Goal: Information Seeking & Learning: Find specific fact

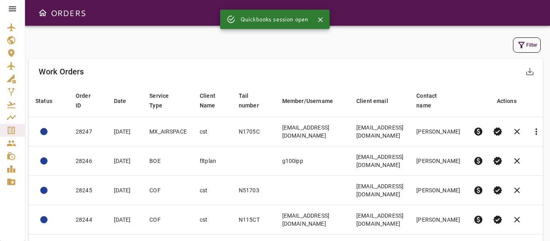
click at [528, 46] on button "Filter" at bounding box center [527, 44] width 28 height 15
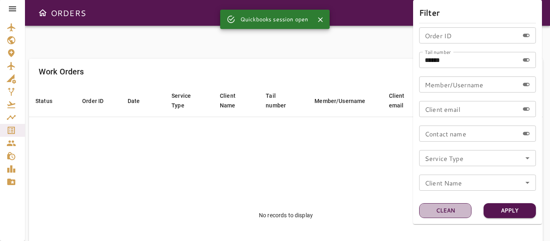
click at [443, 215] on button "Clean" at bounding box center [445, 210] width 52 height 15
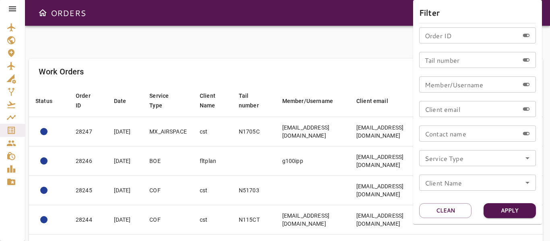
click at [527, 159] on icon "Open" at bounding box center [528, 158] width 10 height 10
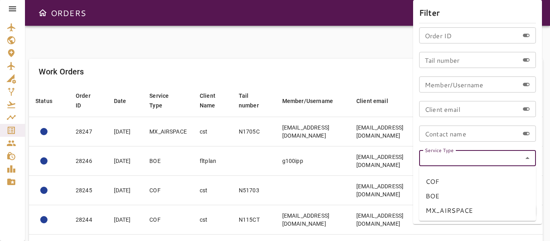
click at [434, 198] on li "BOE" at bounding box center [477, 196] width 117 height 14
type input "***"
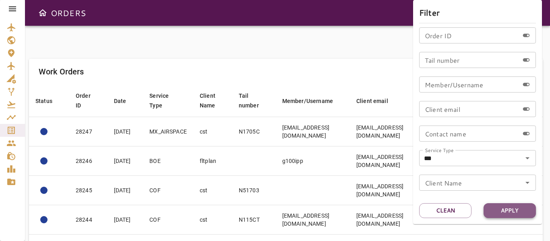
click at [504, 215] on button "Apply" at bounding box center [509, 210] width 52 height 15
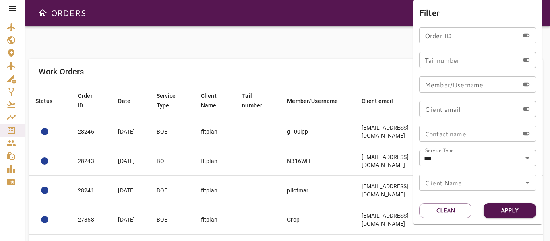
click at [368, 55] on div at bounding box center [275, 120] width 550 height 241
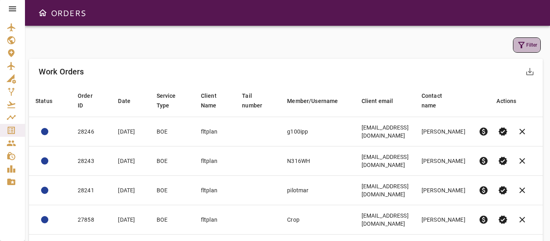
click at [522, 45] on icon "button" at bounding box center [521, 45] width 6 height 6
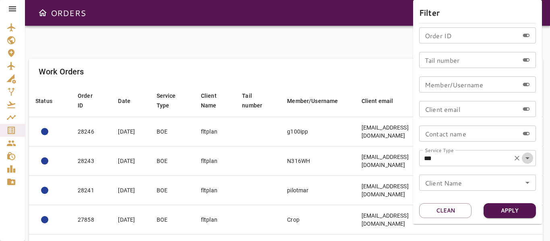
click at [527, 157] on icon "Open" at bounding box center [528, 158] width 10 height 10
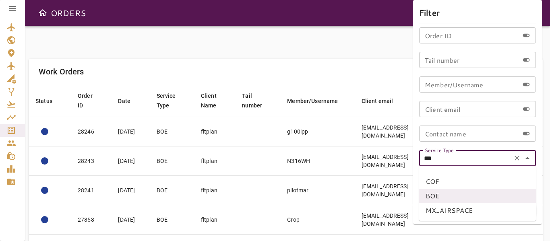
click at [444, 209] on li "MX_AIRSPACE" at bounding box center [477, 210] width 117 height 14
type input "**********"
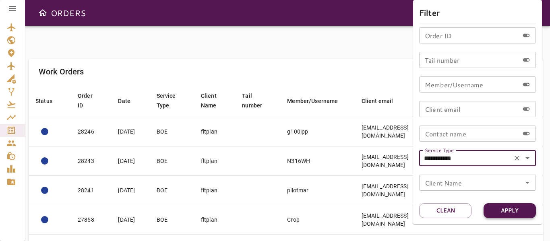
click at [513, 211] on button "Apply" at bounding box center [509, 210] width 52 height 15
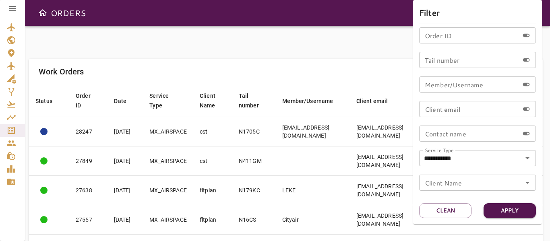
click at [239, 45] on div at bounding box center [275, 120] width 550 height 241
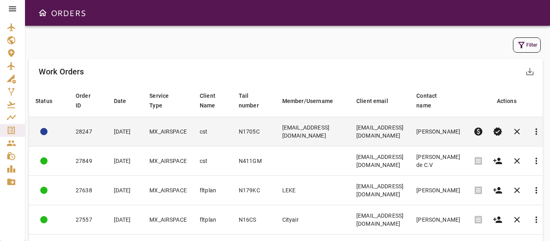
click at [316, 133] on td "[EMAIL_ADDRESS][DOMAIN_NAME]" at bounding box center [313, 131] width 74 height 29
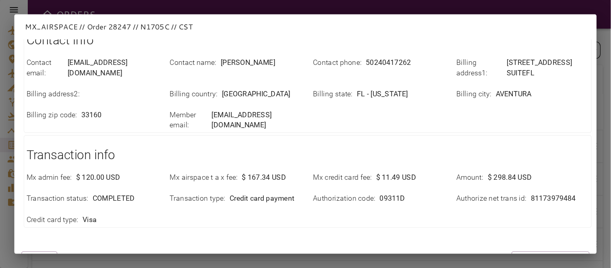
scroll to position [267, 0]
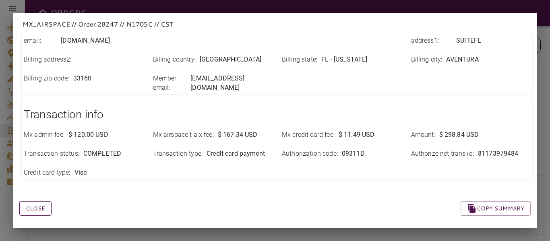
click at [37, 202] on button "Close" at bounding box center [35, 208] width 32 height 15
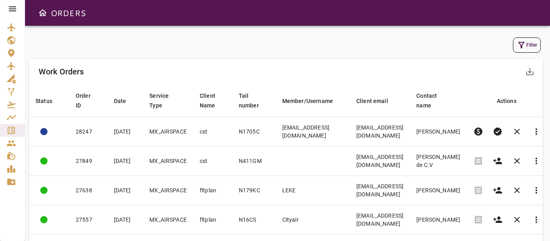
click at [521, 45] on icon "button" at bounding box center [521, 45] width 6 height 6
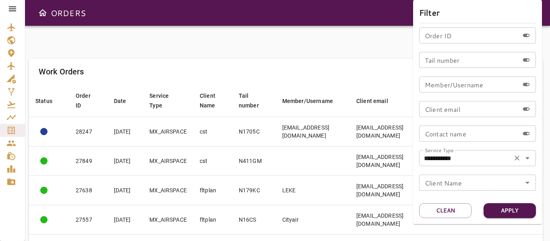
click at [527, 158] on icon "Open" at bounding box center [527, 158] width 4 height 2
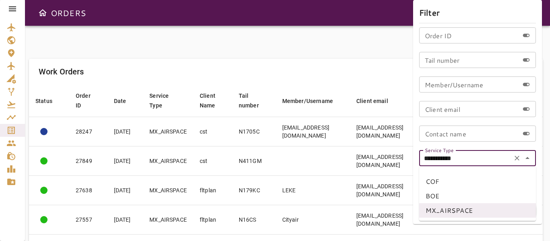
click at [431, 184] on li "COF" at bounding box center [477, 181] width 117 height 14
type input "***"
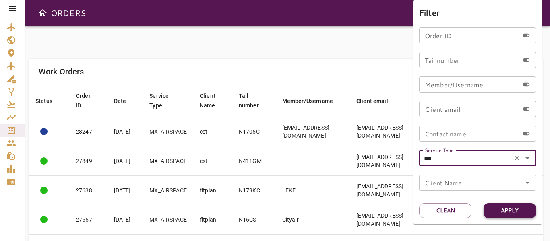
click at [493, 212] on button "Apply" at bounding box center [509, 210] width 52 height 15
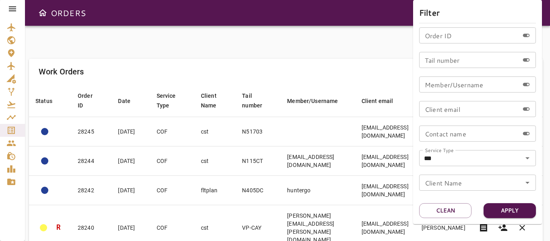
click at [314, 47] on div at bounding box center [275, 120] width 550 height 241
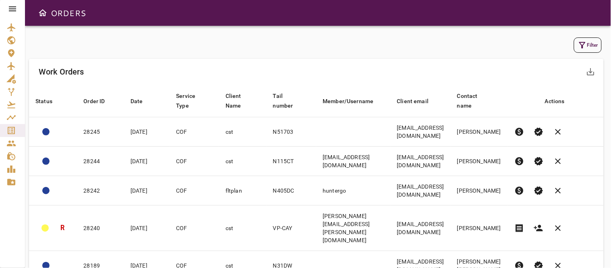
drag, startPoint x: 421, startPoint y: 0, endPoint x: 388, endPoint y: 52, distance: 61.8
click at [388, 52] on div "Filter" at bounding box center [316, 44] width 570 height 15
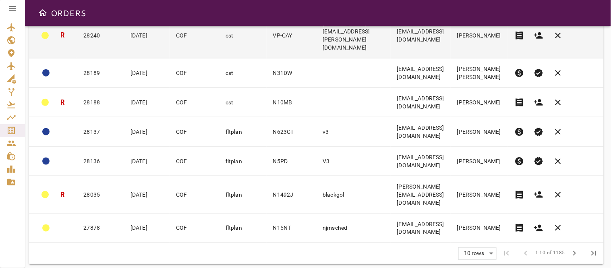
scroll to position [194, 0]
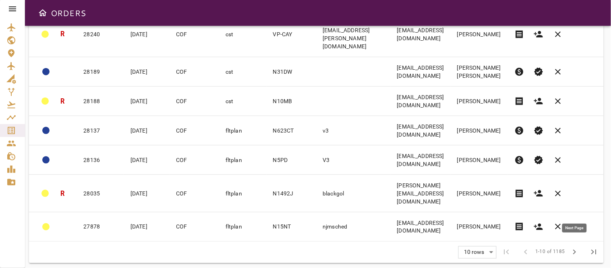
click at [550, 241] on span "chevron_right" at bounding box center [575, 252] width 10 height 10
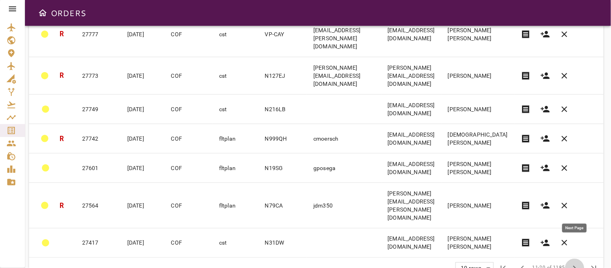
click at [550, 241] on span "chevron_right" at bounding box center [575, 268] width 10 height 10
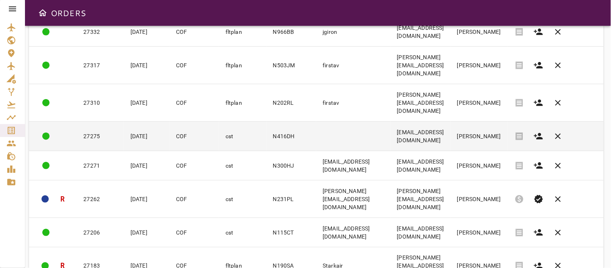
scroll to position [174, 0]
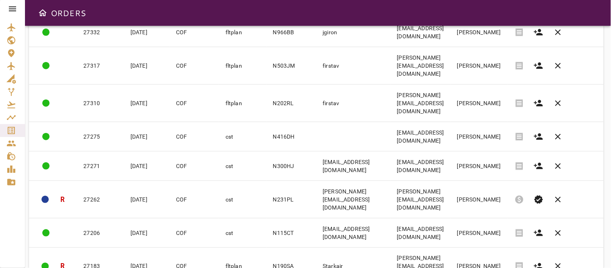
click at [477, 241] on body "ORDERS Filter Work Orders save_alt Status arrow_downward Order ID arrow_downwar…" at bounding box center [305, 134] width 611 height 268
click at [472, 241] on li "40" at bounding box center [475, 251] width 37 height 14
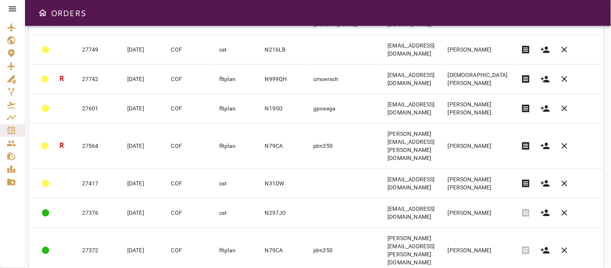
scroll to position [556, 0]
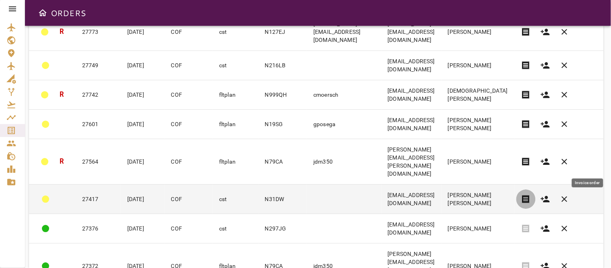
click at [531, 194] on span "receipt" at bounding box center [526, 199] width 10 height 10
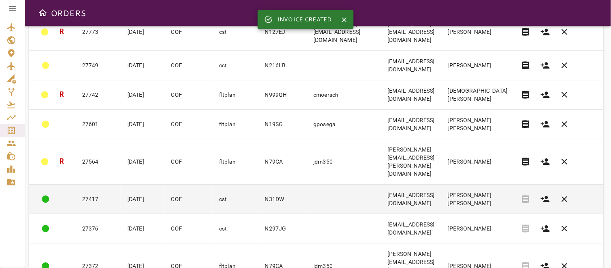
click at [372, 184] on td at bounding box center [344, 198] width 74 height 29
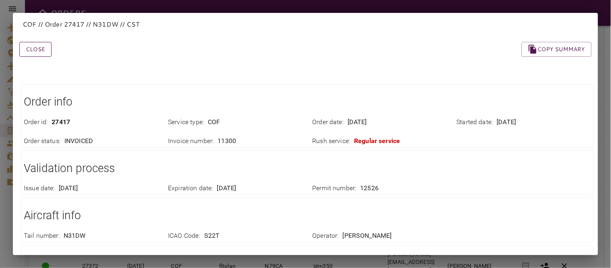
click at [31, 47] on button "Close" at bounding box center [35, 49] width 32 height 15
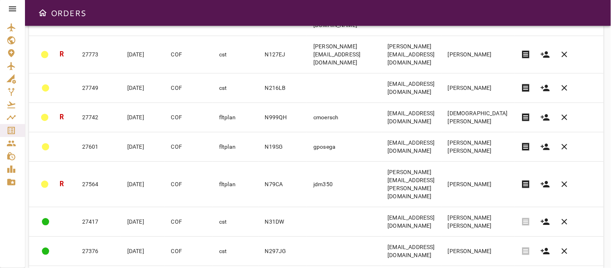
scroll to position [537, 0]
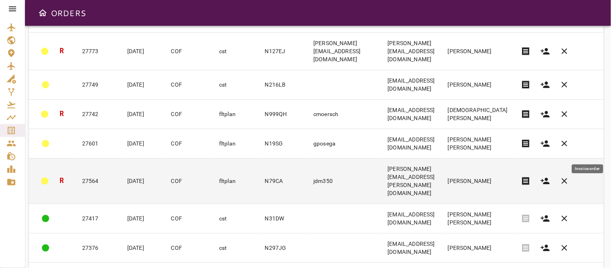
click at [531, 176] on span "receipt" at bounding box center [526, 181] width 10 height 10
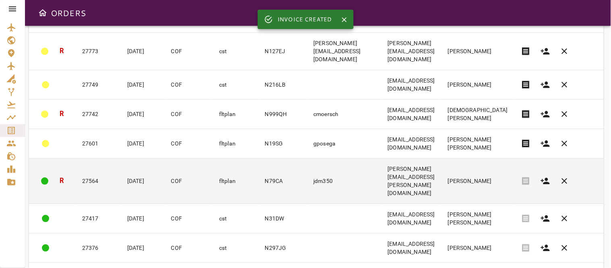
click at [372, 158] on td "jdm350" at bounding box center [344, 180] width 74 height 45
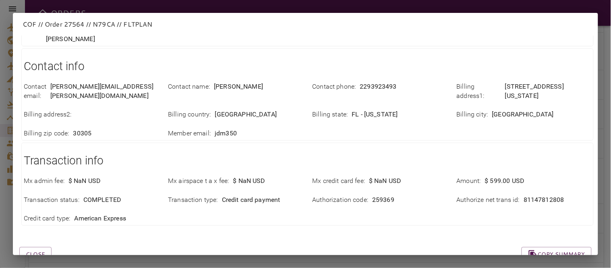
scroll to position [335, 0]
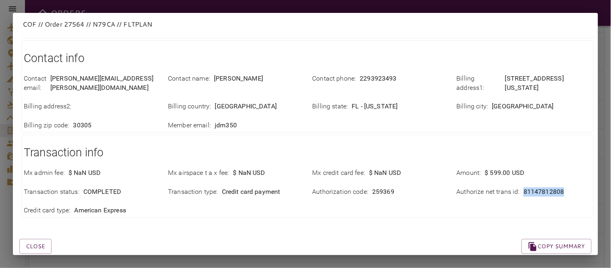
drag, startPoint x: 514, startPoint y: 172, endPoint x: 568, endPoint y: 176, distance: 54.9
click at [550, 187] on div "Authorize net trans id : 81147812808" at bounding box center [524, 191] width 134 height 9
copy div "81147812808"
drag, startPoint x: 391, startPoint y: 213, endPoint x: 380, endPoint y: 217, distance: 11.6
click at [386, 219] on div "Close Copy summary" at bounding box center [295, 236] width 591 height 34
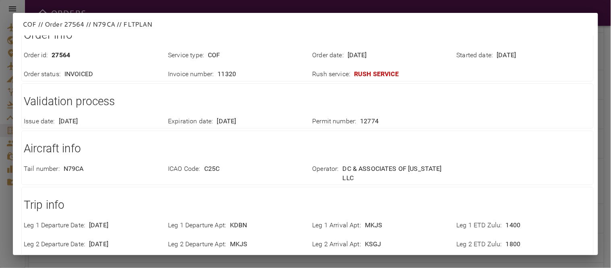
scroll to position [0, 0]
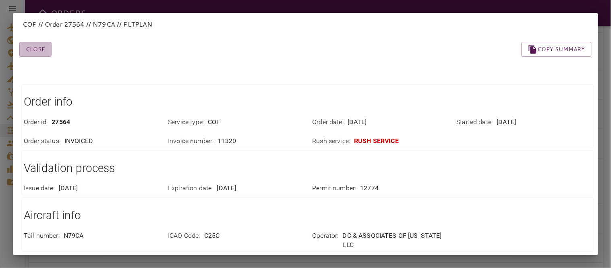
drag, startPoint x: 41, startPoint y: 50, endPoint x: 39, endPoint y: 71, distance: 21.1
click at [39, 51] on button "Close" at bounding box center [35, 49] width 32 height 15
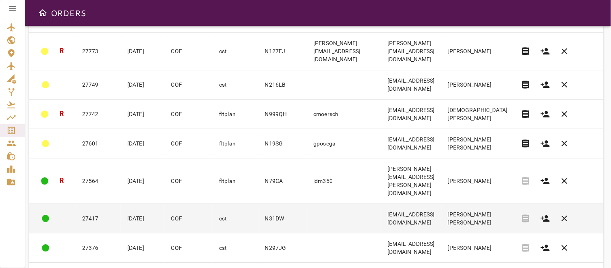
click at [441, 203] on td "[EMAIL_ADDRESS][DOMAIN_NAME]" at bounding box center [411, 217] width 60 height 29
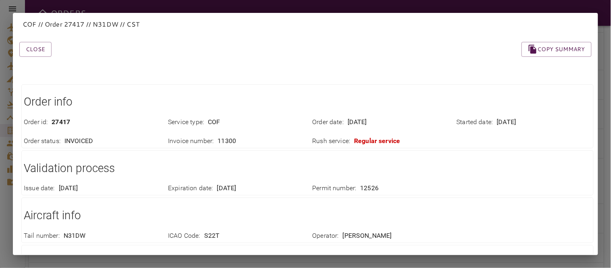
click at [39, 47] on button "Close" at bounding box center [35, 49] width 32 height 15
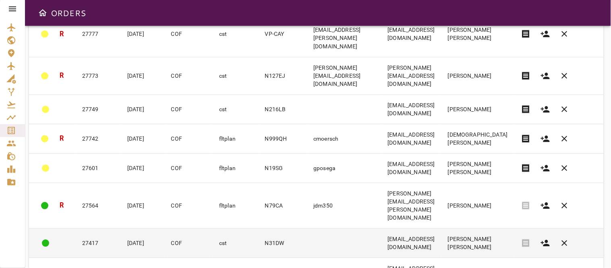
scroll to position [511, 0]
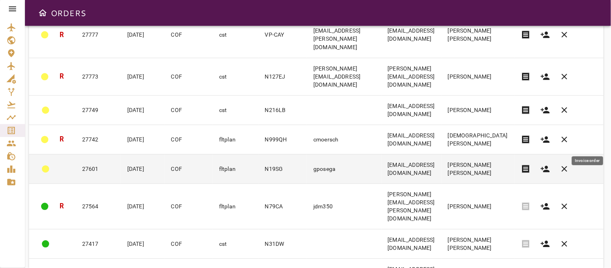
click at [531, 164] on span "receipt" at bounding box center [526, 169] width 10 height 10
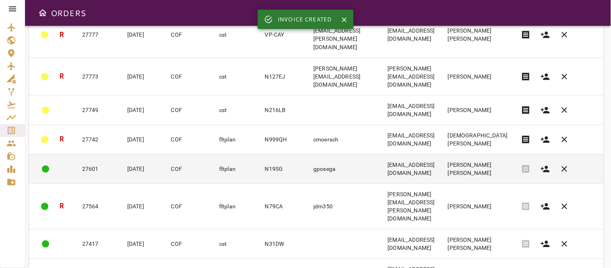
click at [363, 154] on td "gposega" at bounding box center [344, 168] width 74 height 29
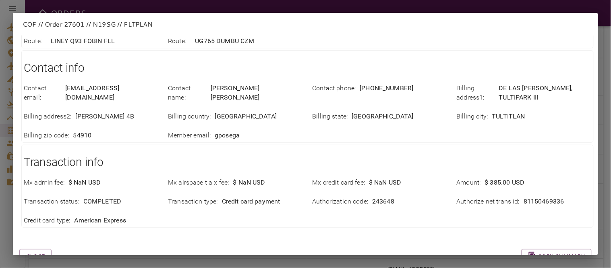
scroll to position [316, 0]
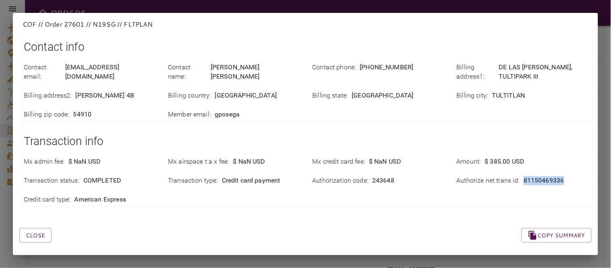
drag, startPoint x: 514, startPoint y: 174, endPoint x: 566, endPoint y: 175, distance: 52.3
click at [550, 176] on div "Authorize net trans id : 81150469336" at bounding box center [524, 180] width 134 height 9
copy div "81150469336"
drag, startPoint x: 197, startPoint y: 195, endPoint x: 252, endPoint y: 220, distance: 59.8
click at [197, 195] on div "Mx admin fee : $ NaN USD Mx airspace t a x fee : $ NaN USD Mx credit card fee :…" at bounding box center [302, 175] width 577 height 57
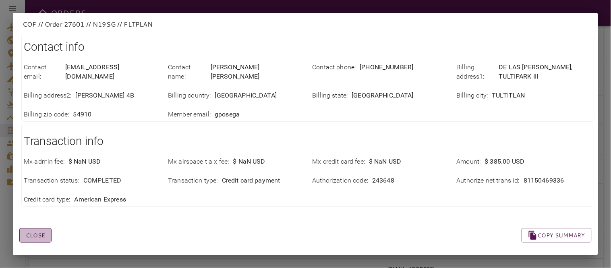
click at [38, 229] on button "Close" at bounding box center [35, 235] width 32 height 15
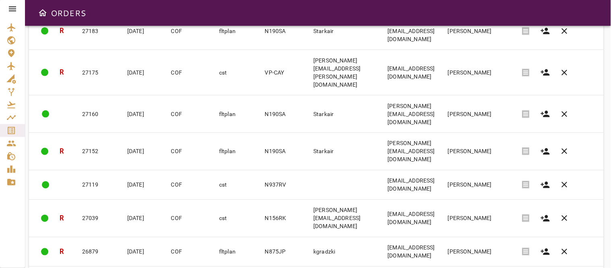
scroll to position [1093, 0]
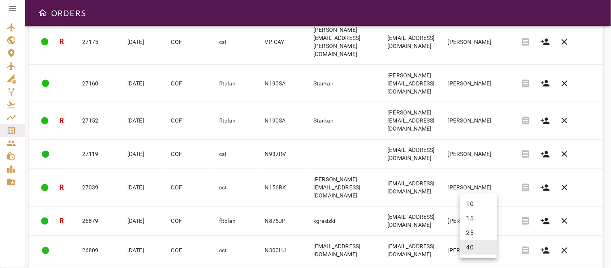
click at [474, 241] on body "ORDERS Filter Work Orders save_alt Status arrow_downward Order ID arrow_downwar…" at bounding box center [305, 134] width 611 height 268
click at [470, 233] on li "25" at bounding box center [478, 232] width 37 height 14
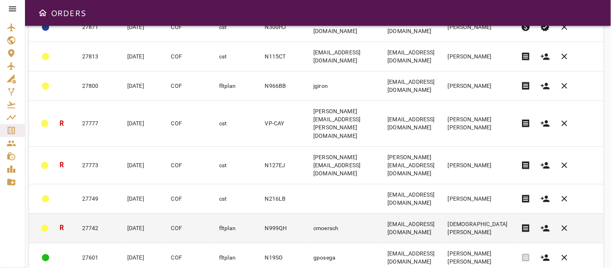
scroll to position [403, 0]
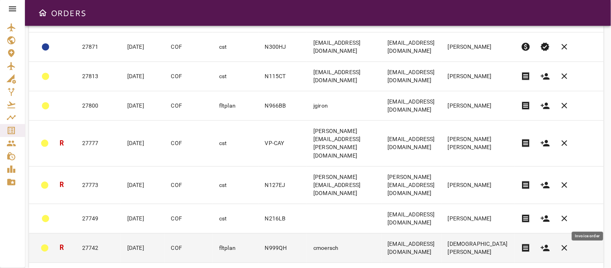
click at [531, 241] on span "receipt" at bounding box center [526, 248] width 10 height 10
click at [316, 233] on td "cmoersch" at bounding box center [344, 247] width 74 height 29
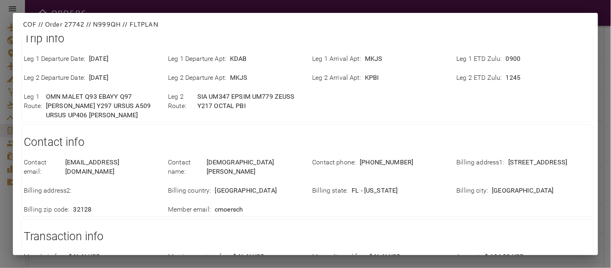
scroll to position [326, 0]
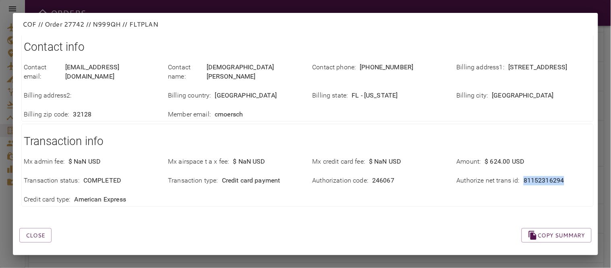
drag, startPoint x: 517, startPoint y: 174, endPoint x: 568, endPoint y: 176, distance: 50.7
click at [550, 176] on div "Authorize net trans id : 81152316294" at bounding box center [524, 180] width 134 height 9
copy p "81152316294"
click at [412, 209] on div "Close Copy summary" at bounding box center [295, 226] width 591 height 34
drag, startPoint x: 42, startPoint y: 225, endPoint x: 53, endPoint y: 228, distance: 11.1
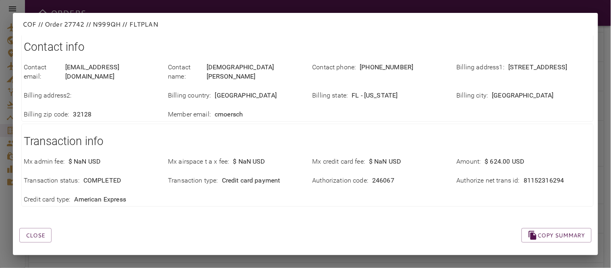
click at [42, 228] on button "Close" at bounding box center [35, 235] width 32 height 15
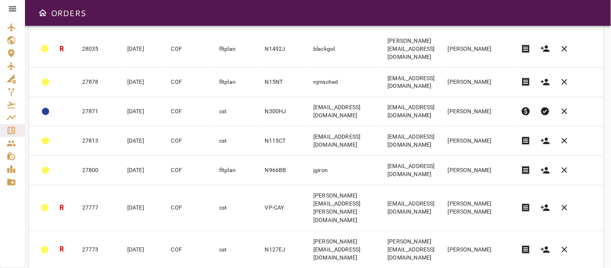
scroll to position [383, 0]
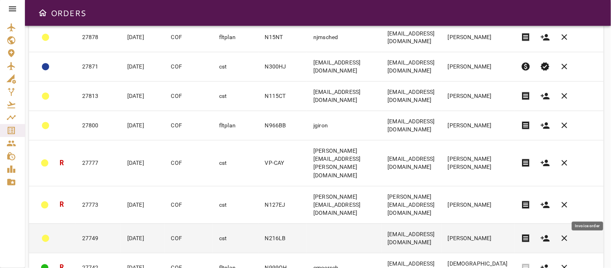
click at [531, 233] on span "receipt" at bounding box center [526, 238] width 10 height 10
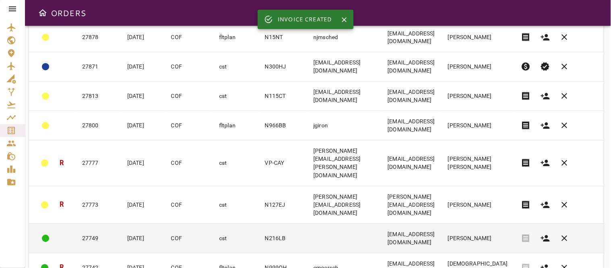
click at [342, 223] on td at bounding box center [344, 237] width 74 height 29
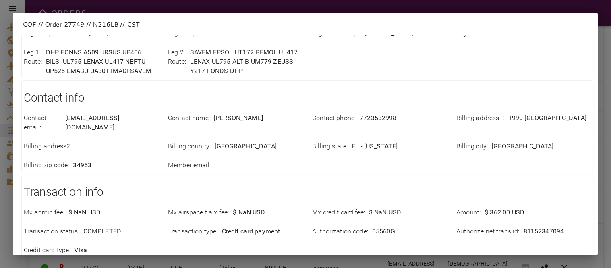
scroll to position [313, 0]
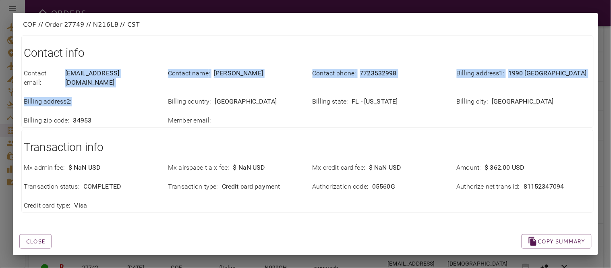
drag, startPoint x: 65, startPoint y: 75, endPoint x: 139, endPoint y: 87, distance: 74.5
click at [139, 87] on div "Contact email : [EMAIL_ADDRESS][DOMAIN_NAME] Contact name : [PERSON_NAME] Conta…" at bounding box center [302, 92] width 577 height 66
click at [143, 87] on div "Billing address2 :" at bounding box center [86, 96] width 144 height 19
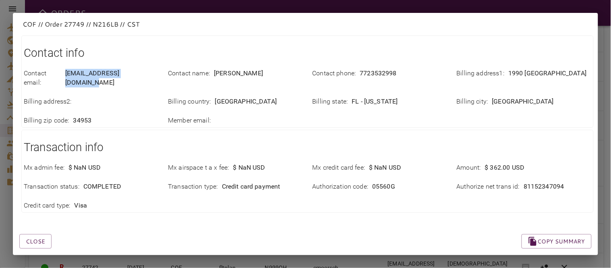
drag, startPoint x: 67, startPoint y: 73, endPoint x: 155, endPoint y: 75, distance: 87.8
click at [155, 75] on div "Contact email : [EMAIL_ADDRESS][DOMAIN_NAME]" at bounding box center [91, 78] width 134 height 19
copy p "[EMAIL_ADDRESS][DOMAIN_NAME]"
click at [126, 116] on div "Billing zip code : 34953" at bounding box center [91, 120] width 134 height 9
click at [30, 234] on button "Close" at bounding box center [35, 241] width 32 height 15
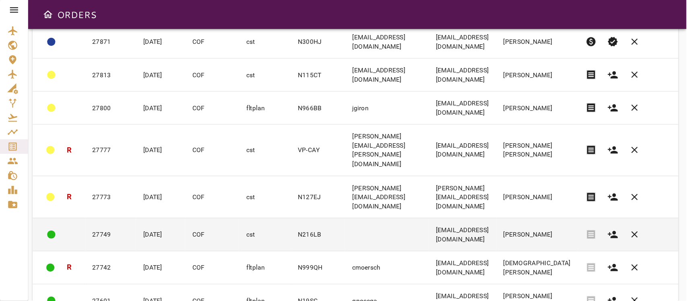
scroll to position [428, 0]
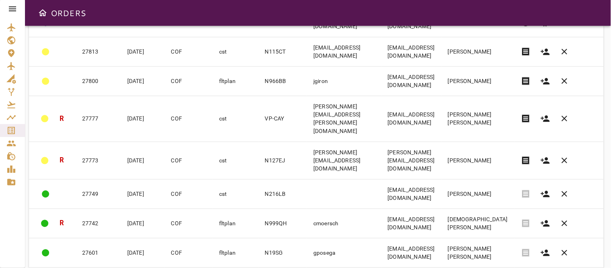
click at [13, 211] on div at bounding box center [12, 134] width 25 height 268
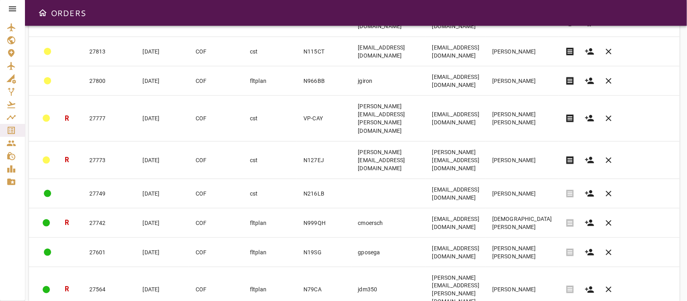
drag, startPoint x: 604, startPoint y: 1, endPoint x: 8, endPoint y: 238, distance: 640.7
click at [8, 238] on div at bounding box center [12, 150] width 25 height 301
click at [550, 189] on icon "button" at bounding box center [590, 194] width 10 height 10
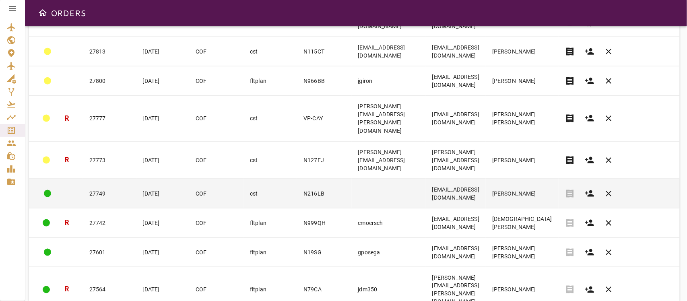
click at [360, 179] on td at bounding box center [389, 193] width 74 height 29
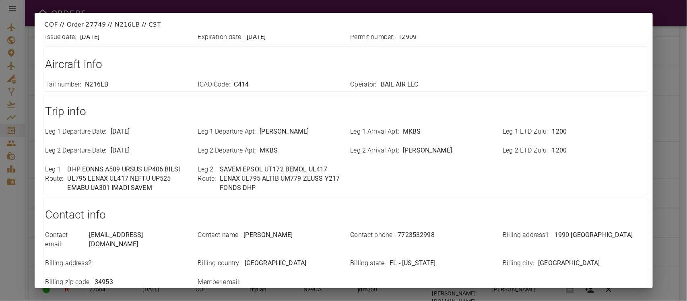
scroll to position [285, 0]
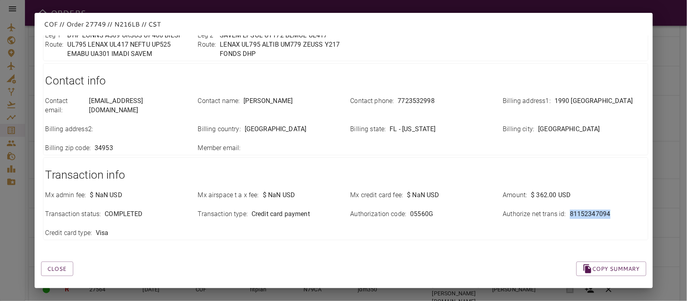
drag, startPoint x: 564, startPoint y: 207, endPoint x: 610, endPoint y: 208, distance: 46.7
click at [550, 210] on div "Authorize net trans id : 81152347094" at bounding box center [574, 214] width 143 height 9
copy p "81152347094"
drag, startPoint x: 258, startPoint y: 254, endPoint x: 236, endPoint y: 256, distance: 22.2
click at [258, 241] on div "Close Copy summary" at bounding box center [334, 259] width 625 height 34
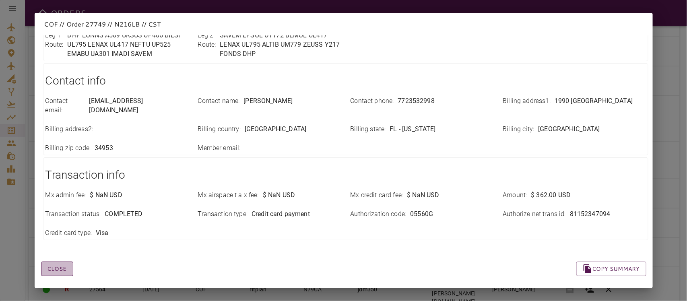
click at [60, 241] on button "Close" at bounding box center [57, 269] width 32 height 15
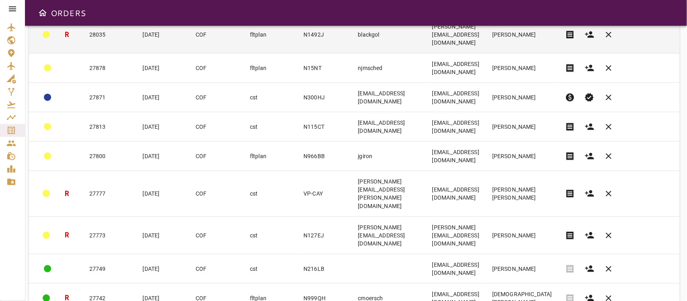
scroll to position [302, 0]
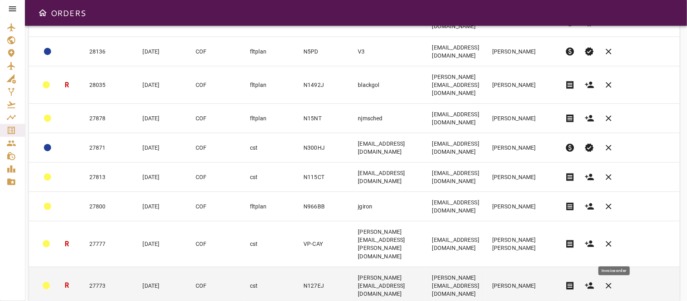
click at [550, 241] on span "receipt" at bounding box center [571, 286] width 10 height 10
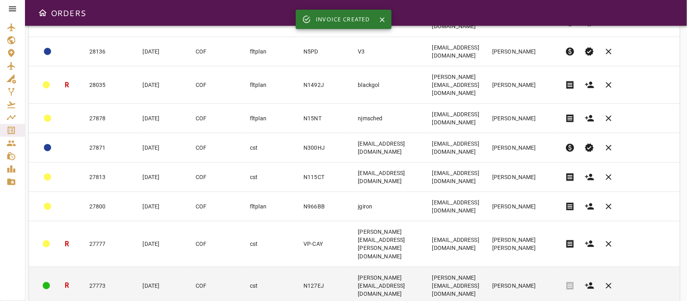
click at [412, 241] on td "[PERSON_NAME][EMAIL_ADDRESS][DOMAIN_NAME]" at bounding box center [389, 285] width 74 height 37
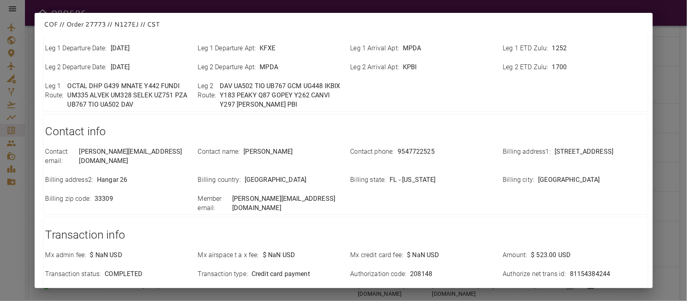
scroll to position [285, 0]
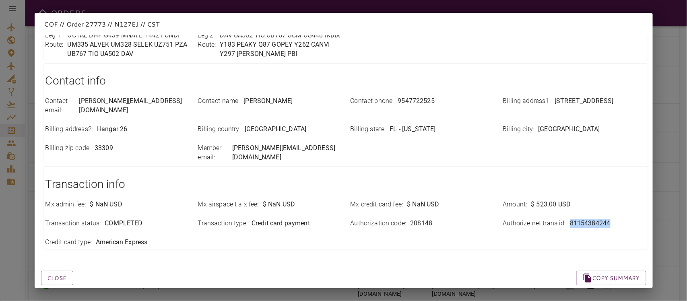
drag, startPoint x: 561, startPoint y: 206, endPoint x: 621, endPoint y: 206, distance: 60.4
click at [550, 219] on div "Authorize net trans id : 81154384244" at bounding box center [574, 223] width 143 height 9
copy div "81154384244"
drag, startPoint x: 168, startPoint y: 220, endPoint x: 160, endPoint y: 230, distance: 12.6
click at [168, 238] on div "Credit card type : American Express" at bounding box center [116, 242] width 143 height 9
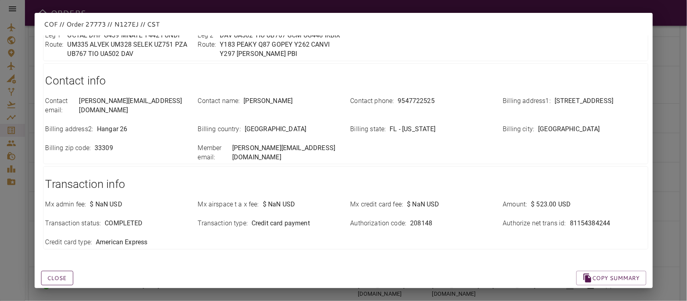
click at [62, 241] on button "Close" at bounding box center [57, 278] width 32 height 15
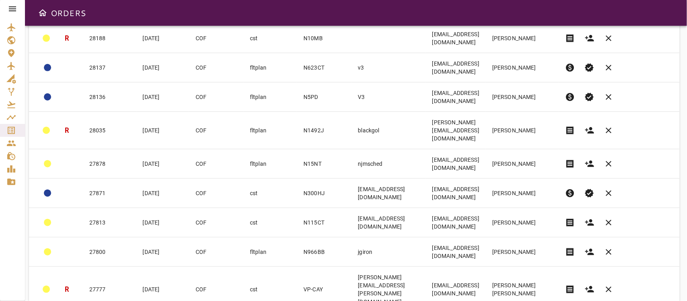
scroll to position [307, 0]
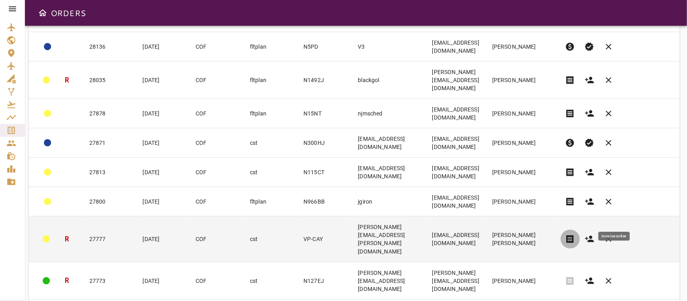
click at [550, 234] on span "receipt" at bounding box center [571, 239] width 10 height 10
click at [297, 217] on td "VP-CAY" at bounding box center [324, 239] width 54 height 45
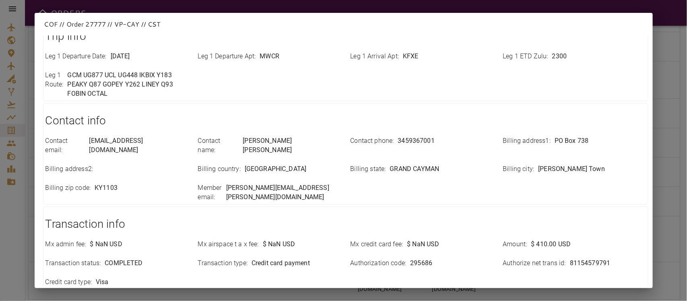
scroll to position [252, 0]
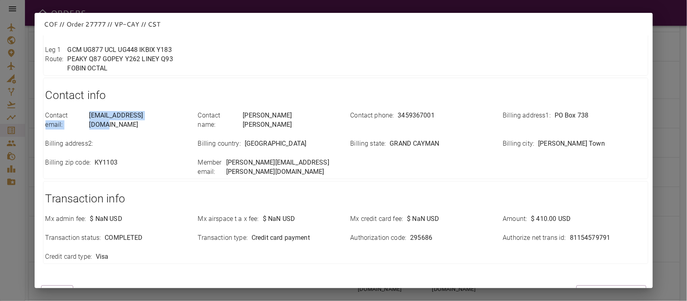
drag, startPoint x: 84, startPoint y: 120, endPoint x: 156, endPoint y: 121, distance: 72.5
click at [158, 120] on div "Contact email : [EMAIL_ADDRESS][DOMAIN_NAME]" at bounding box center [116, 120] width 143 height 19
click at [127, 130] on p "[EMAIL_ADDRESS][DOMAIN_NAME]" at bounding box center [138, 120] width 99 height 19
drag, startPoint x: 85, startPoint y: 116, endPoint x: 139, endPoint y: 116, distance: 54.3
click at [139, 116] on div "Contact email : [EMAIL_ADDRESS][DOMAIN_NAME]" at bounding box center [116, 120] width 143 height 19
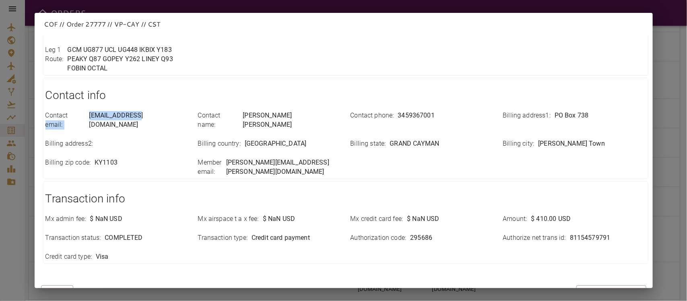
click at [89, 124] on p "[EMAIL_ADDRESS][DOMAIN_NAME]" at bounding box center [138, 120] width 99 height 19
drag, startPoint x: 89, startPoint y: 115, endPoint x: 187, endPoint y: 122, distance: 98.1
click at [187, 122] on div "Contact email : [EMAIL_ADDRESS][DOMAIN_NAME] Contact name : [PERSON_NAME] [PERS…" at bounding box center [341, 138] width 610 height 75
copy p "[EMAIL_ADDRESS][DOMAIN_NAME]"
click at [144, 157] on div "Billing zip code : KY1103" at bounding box center [112, 163] width 153 height 28
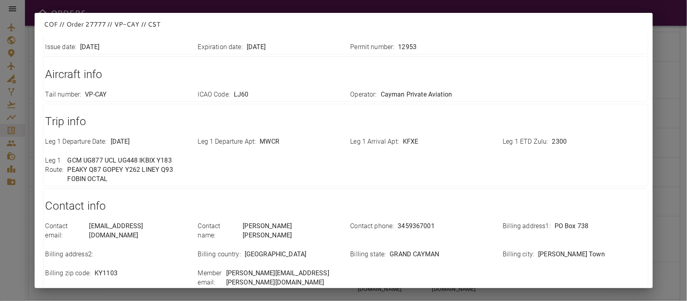
scroll to position [0, 0]
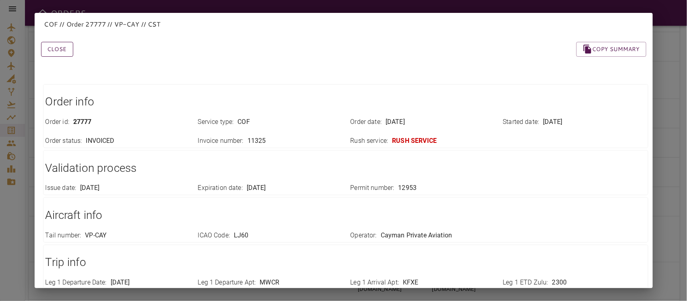
click at [59, 54] on button "Close" at bounding box center [57, 49] width 32 height 15
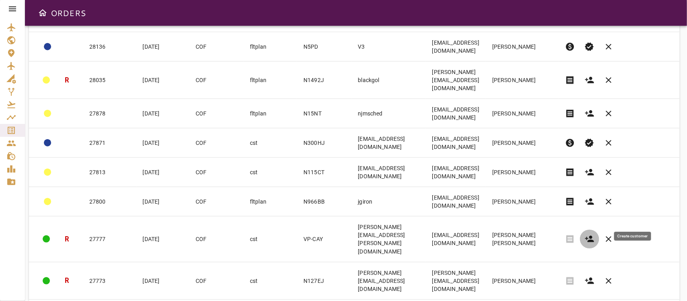
click at [550, 236] on icon "button" at bounding box center [589, 239] width 9 height 6
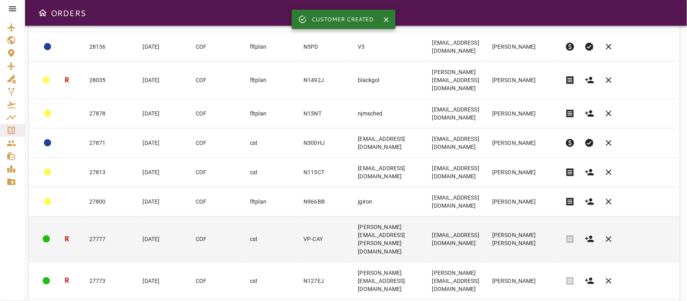
click at [426, 217] on td "[PERSON_NAME][EMAIL_ADDRESS][PERSON_NAME][DOMAIN_NAME]" at bounding box center [389, 239] width 74 height 45
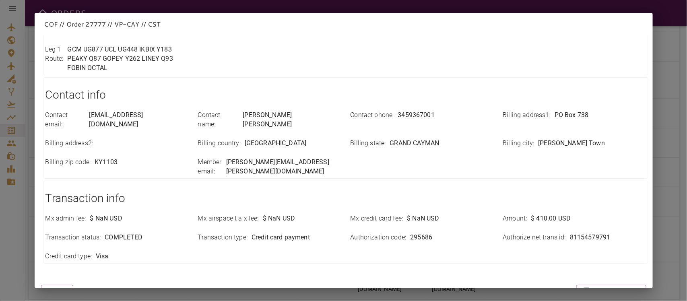
scroll to position [285, 0]
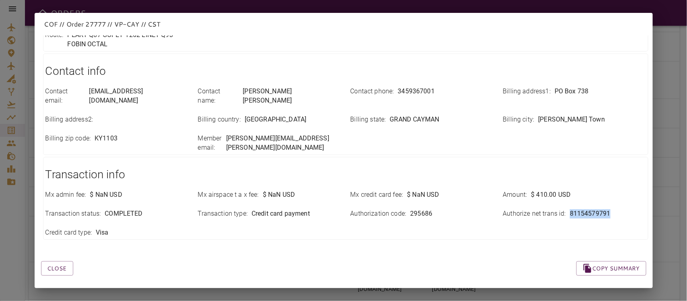
drag, startPoint x: 565, startPoint y: 205, endPoint x: 610, endPoint y: 202, distance: 45.6
click at [550, 209] on div "Authorize net trans id : 81154579791" at bounding box center [574, 213] width 143 height 9
copy p "81154579791"
click at [324, 229] on div "Mx admin fee : $ NaN USD Mx airspace t a x fee : $ NaN USD Mx credit card fee :…" at bounding box center [341, 209] width 610 height 57
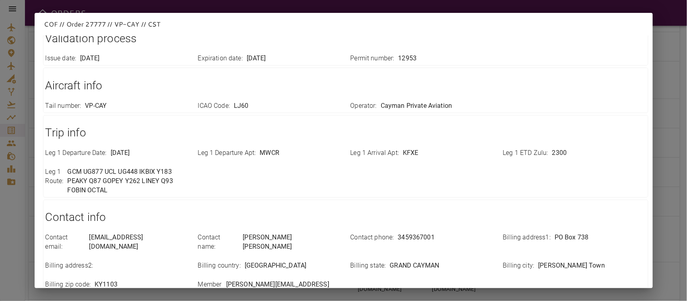
scroll to position [0, 0]
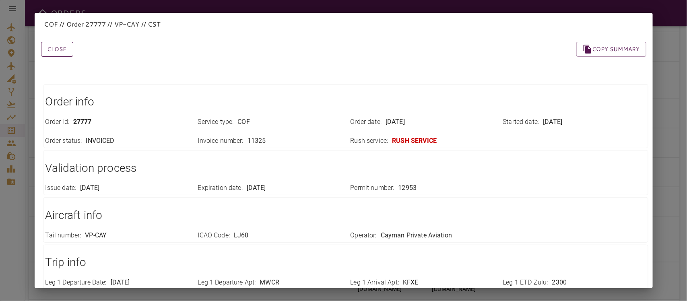
click at [63, 46] on button "Close" at bounding box center [57, 49] width 32 height 15
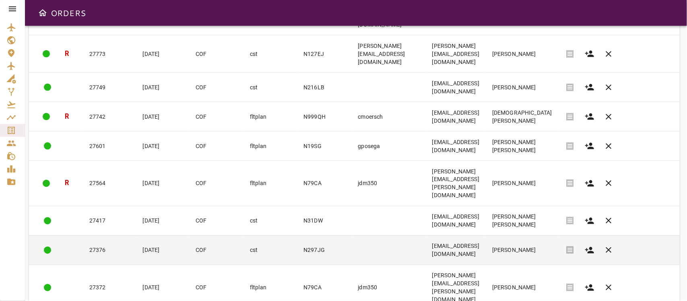
scroll to position [609, 0]
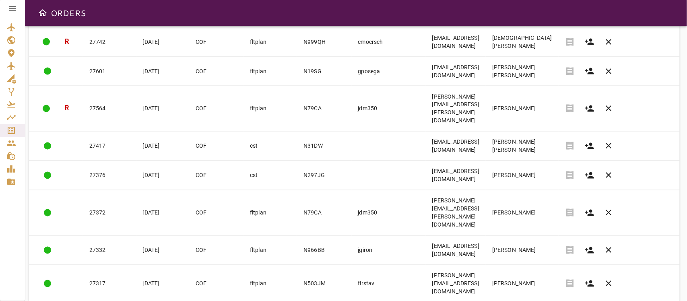
click at [550, 241] on body "ORDERS Filter Work Orders save_alt Status arrow_downward Order ID arrow_downwar…" at bounding box center [343, 150] width 687 height 301
click at [550, 241] on li "15" at bounding box center [554, 255] width 37 height 14
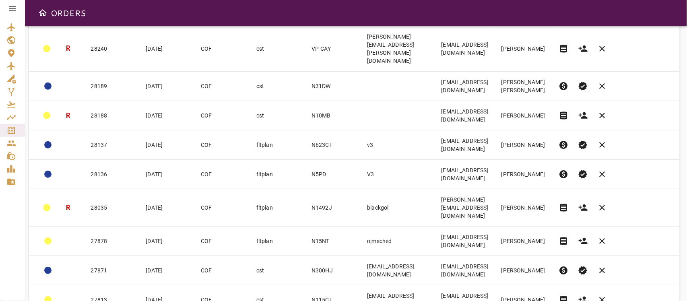
scroll to position [297, 0]
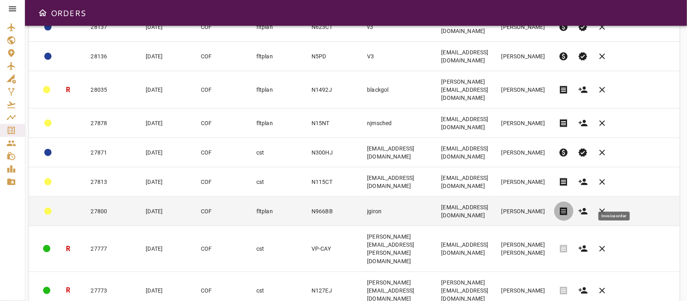
click at [550, 207] on span "receipt" at bounding box center [564, 212] width 10 height 10
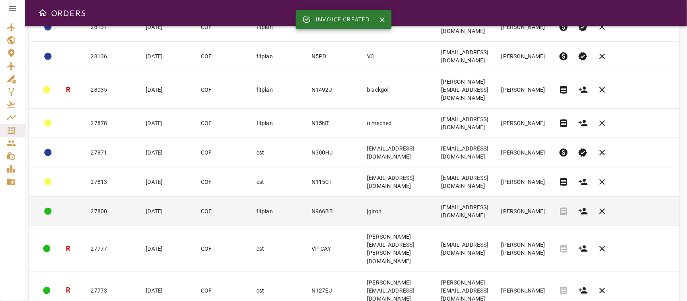
click at [495, 197] on td "[EMAIL_ADDRESS][DOMAIN_NAME]" at bounding box center [465, 211] width 60 height 29
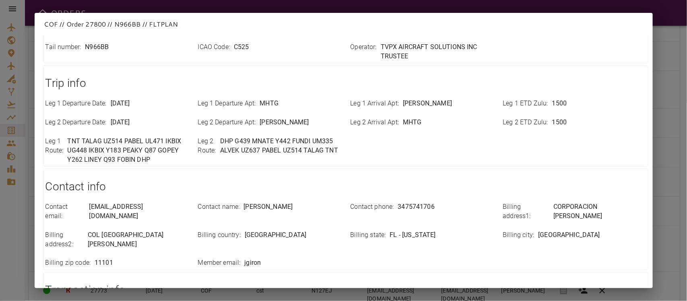
scroll to position [294, 0]
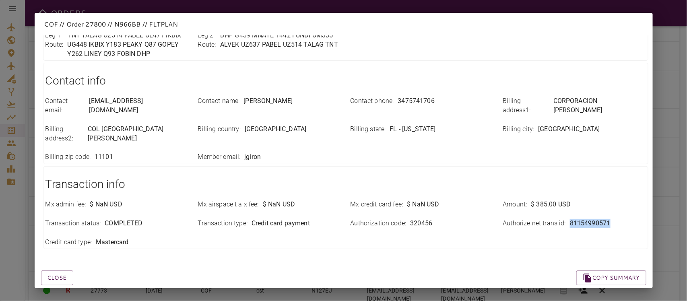
drag, startPoint x: 562, startPoint y: 205, endPoint x: 624, endPoint y: 203, distance: 62.0
click at [550, 219] on div "Authorize net trans id : 81154990571" at bounding box center [574, 223] width 143 height 9
copy p "81154990571"
drag, startPoint x: 211, startPoint y: 249, endPoint x: 105, endPoint y: 264, distance: 107.3
click at [211, 241] on div "Close Copy summary" at bounding box center [334, 268] width 625 height 34
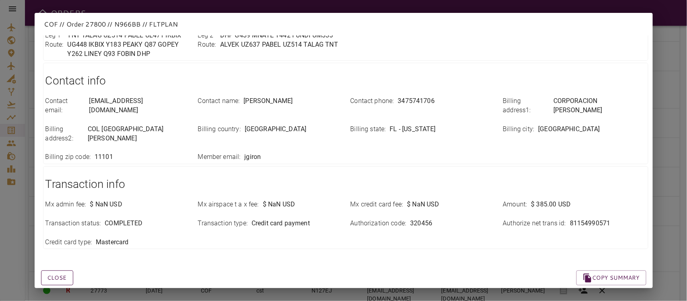
click at [57, 241] on button "Close" at bounding box center [57, 278] width 32 height 15
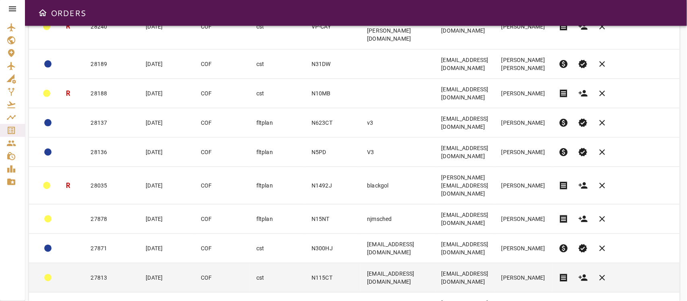
scroll to position [252, 0]
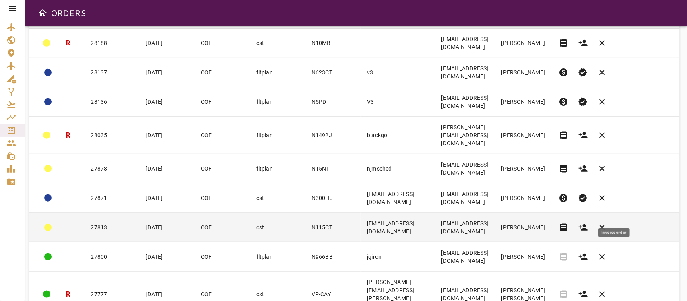
click at [550, 223] on span "receipt" at bounding box center [564, 228] width 10 height 10
click at [434, 217] on td "[EMAIL_ADDRESS][DOMAIN_NAME]" at bounding box center [398, 227] width 74 height 29
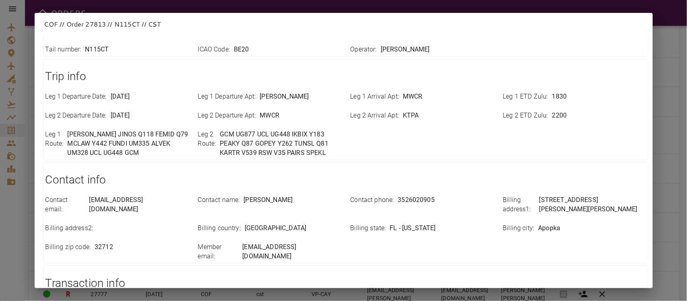
scroll to position [285, 0]
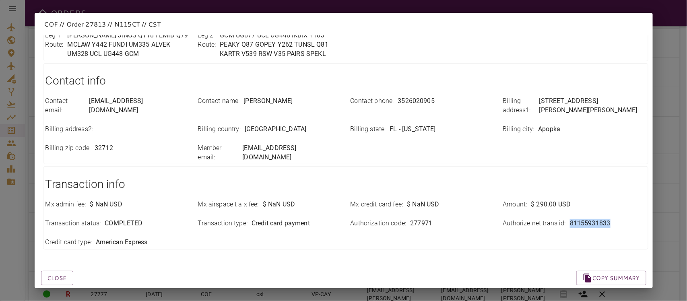
drag, startPoint x: 564, startPoint y: 205, endPoint x: 604, endPoint y: 206, distance: 40.7
click at [550, 219] on p "81155931833" at bounding box center [590, 223] width 41 height 9
copy p "81155931833"
click at [272, 241] on div "Close Copy summary" at bounding box center [334, 269] width 625 height 34
click at [53, 241] on button "Close" at bounding box center [57, 278] width 32 height 15
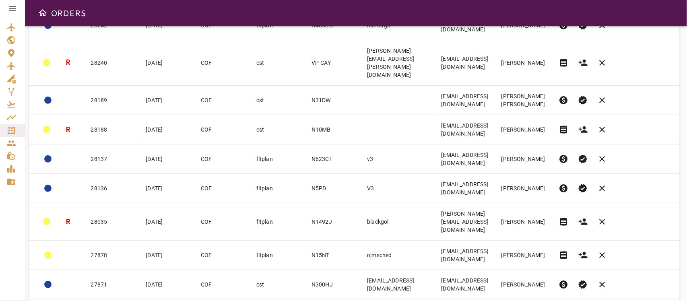
scroll to position [147, 0]
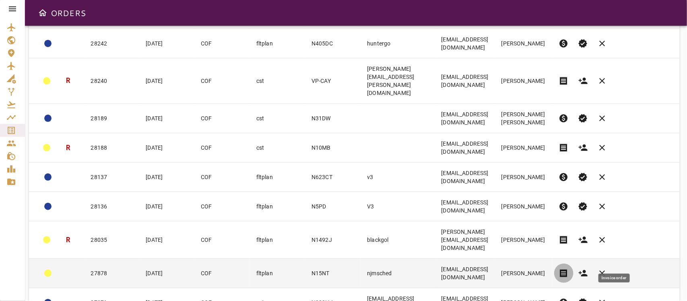
click at [550, 241] on span "receipt" at bounding box center [564, 274] width 10 height 10
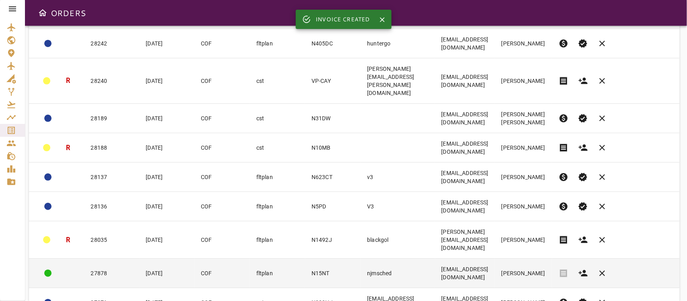
click at [361, 241] on td "njmsched" at bounding box center [398, 273] width 74 height 29
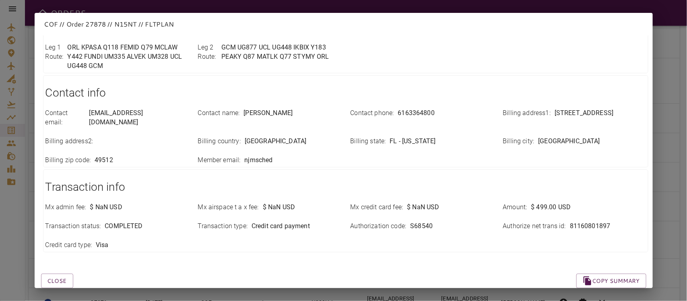
scroll to position [285, 0]
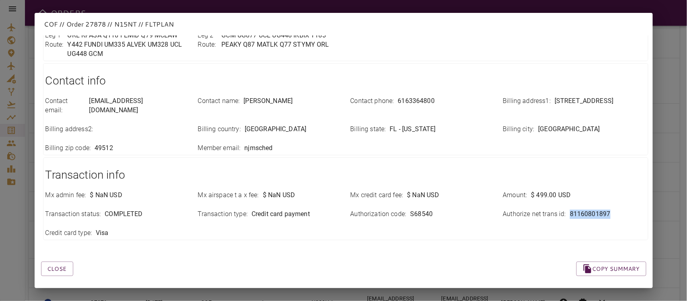
drag, startPoint x: 562, startPoint y: 207, endPoint x: 610, endPoint y: 208, distance: 47.9
click at [550, 210] on div "Authorize net trans id : 81160801897" at bounding box center [574, 214] width 143 height 9
click at [397, 241] on div "Close Copy summary" at bounding box center [334, 259] width 625 height 34
click at [56, 241] on button "Close" at bounding box center [57, 269] width 32 height 15
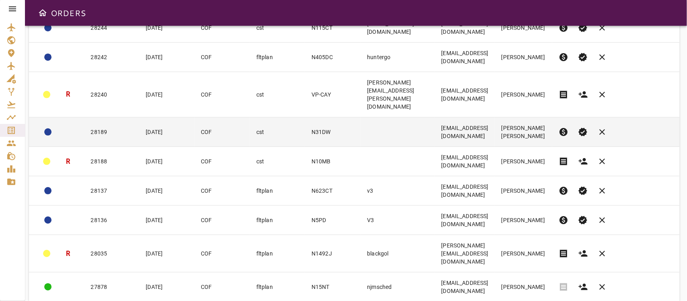
scroll to position [151, 0]
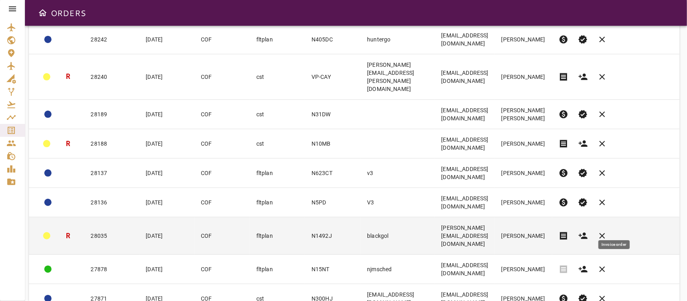
click at [550, 231] on span "receipt" at bounding box center [564, 236] width 10 height 10
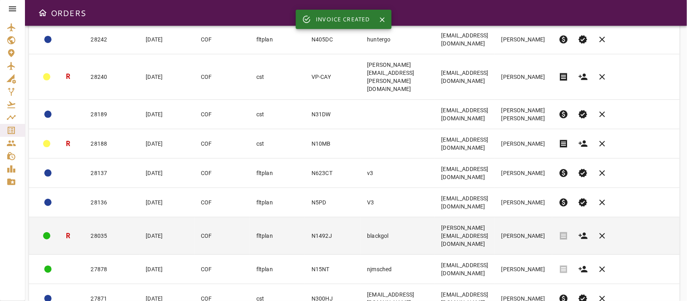
click at [495, 229] on td "[PERSON_NAME][EMAIL_ADDRESS][DOMAIN_NAME]" at bounding box center [465, 235] width 60 height 37
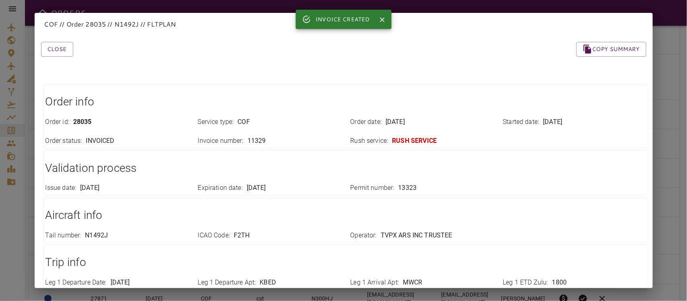
scroll to position [294, 0]
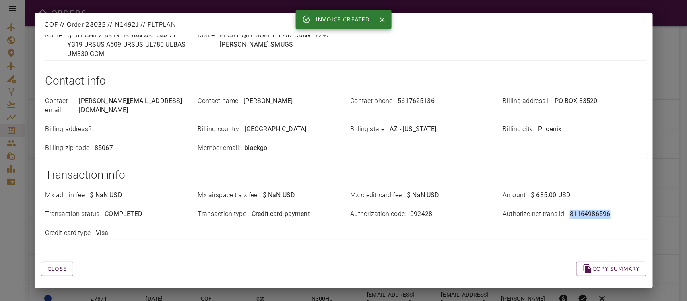
drag, startPoint x: 561, startPoint y: 202, endPoint x: 611, endPoint y: 207, distance: 50.1
click at [550, 210] on div "Authorize net trans id : 81164986596" at bounding box center [574, 214] width 143 height 9
click at [335, 225] on div "Mx admin fee : $ NaN USD Mx airspace t a x fee : $ NaN USD Mx credit card fee :…" at bounding box center [341, 209] width 610 height 57
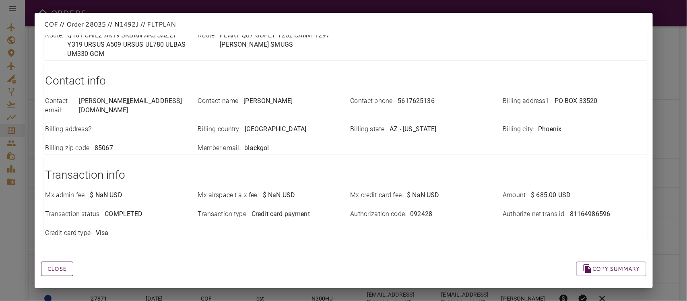
click at [64, 241] on button "Close" at bounding box center [57, 269] width 32 height 15
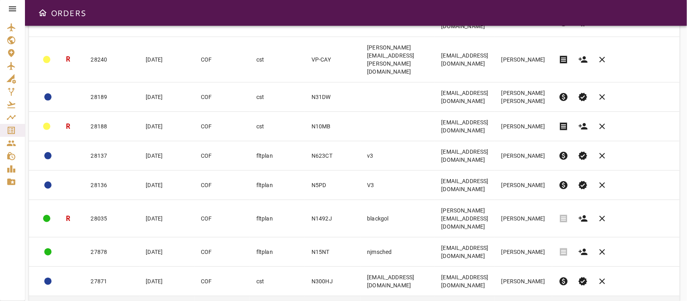
scroll to position [297, 0]
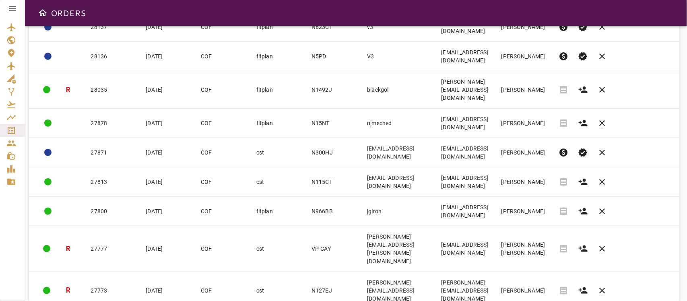
click at [550, 241] on body "ORDERS Filter Work Orders save_alt Status arrow_downward Order ID arrow_downwar…" at bounding box center [343, 150] width 687 height 301
click at [550, 241] on li "10" at bounding box center [554, 240] width 37 height 14
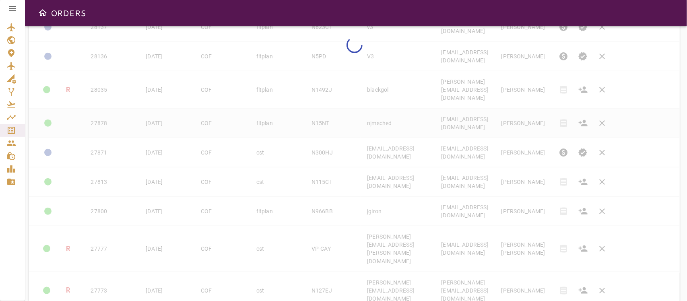
type input "**"
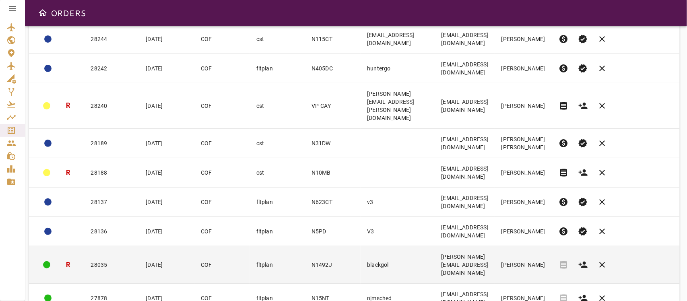
scroll to position [150, 0]
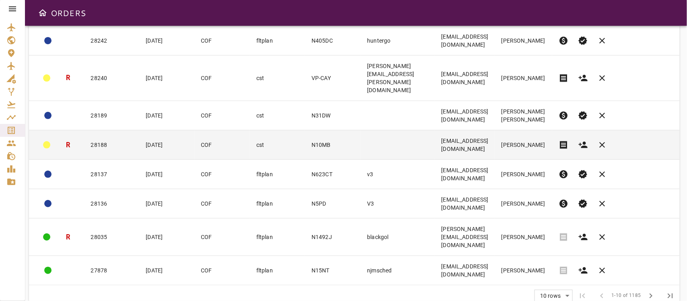
click at [495, 134] on td "[EMAIL_ADDRESS][DOMAIN_NAME]" at bounding box center [465, 144] width 60 height 29
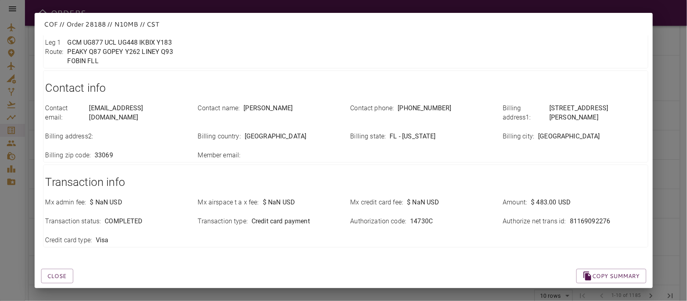
scroll to position [275, 0]
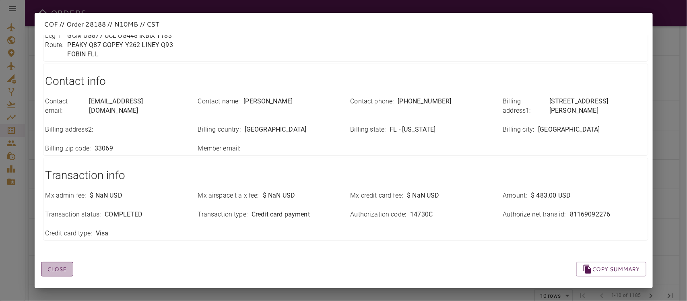
click at [58, 241] on button "Close" at bounding box center [57, 269] width 32 height 15
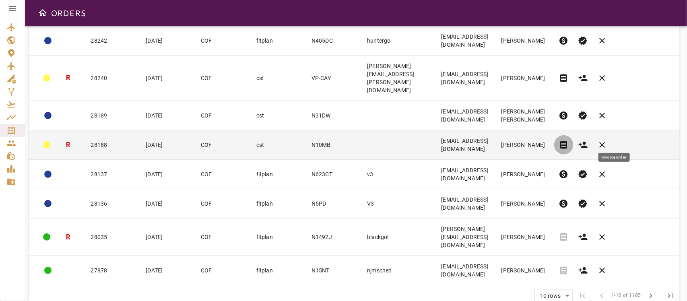
click at [550, 140] on span "receipt" at bounding box center [564, 145] width 10 height 10
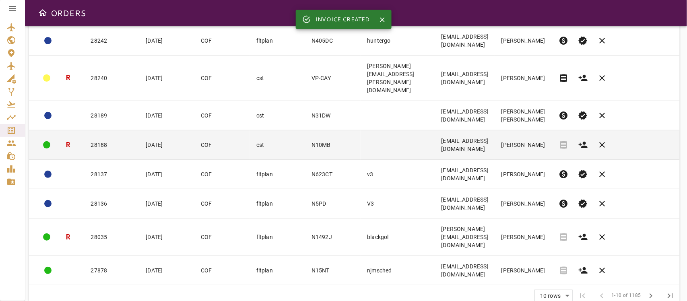
click at [372, 137] on td at bounding box center [398, 144] width 74 height 29
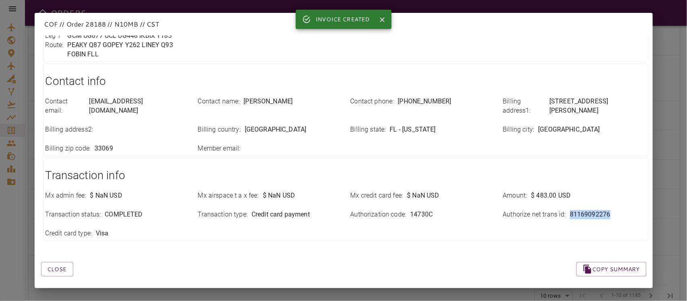
drag, startPoint x: 563, startPoint y: 206, endPoint x: 643, endPoint y: 208, distance: 79.7
click at [550, 208] on div "Close Copy summary Order info Order id : 28188 Service type : COF Order date : …" at bounding box center [344, 161] width 618 height 253
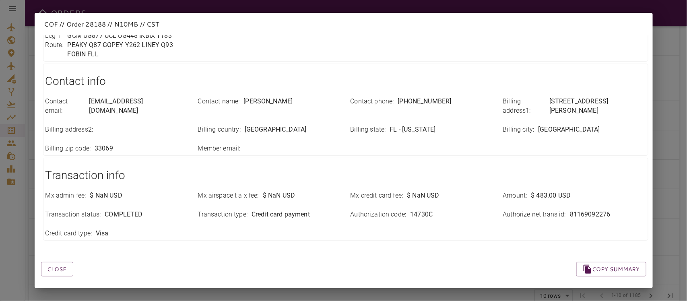
click at [436, 158] on div "Transaction info Mx admin fee : $ NaN USD Mx airspace t a x fee : $ NaN USD Mx …" at bounding box center [345, 199] width 605 height 83
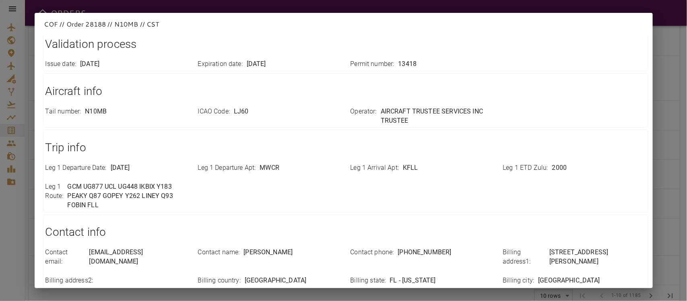
scroll to position [0, 0]
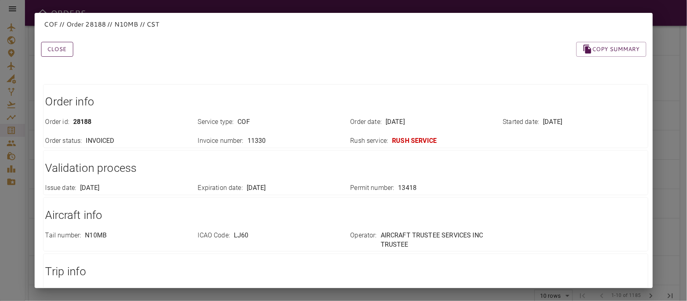
click at [54, 48] on button "Close" at bounding box center [57, 49] width 32 height 15
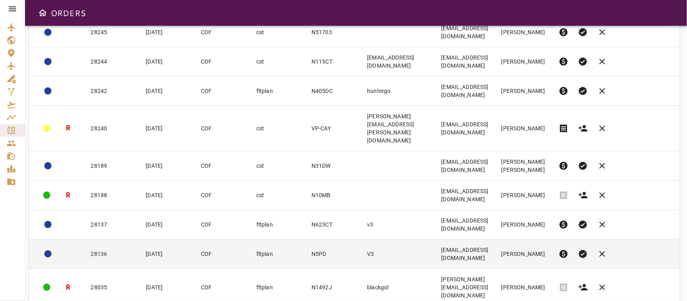
scroll to position [49, 0]
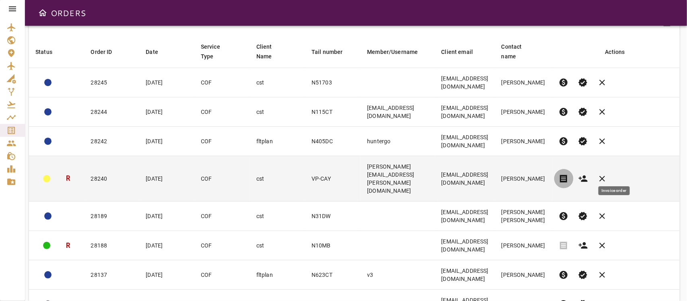
click at [550, 174] on span "receipt" at bounding box center [564, 179] width 10 height 10
click at [361, 171] on td "[PERSON_NAME][EMAIL_ADDRESS][PERSON_NAME][DOMAIN_NAME]" at bounding box center [398, 178] width 74 height 45
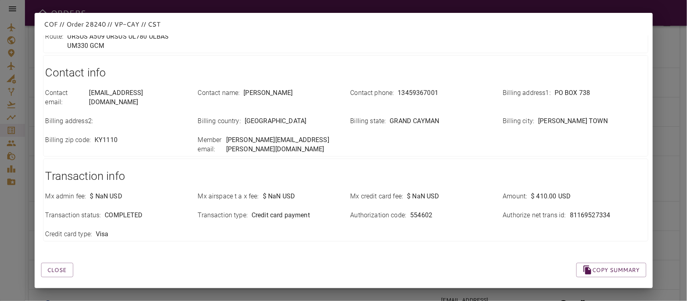
scroll to position [285, 0]
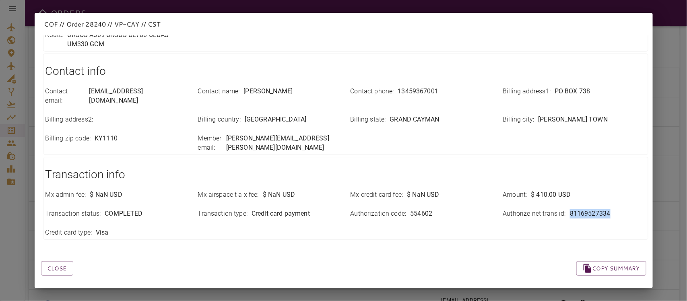
drag, startPoint x: 562, startPoint y: 202, endPoint x: 628, endPoint y: 202, distance: 66.4
click at [550, 209] on div "Authorize net trans id : 81169527334" at bounding box center [574, 213] width 143 height 9
click at [217, 223] on div "Mx admin fee : $ NaN USD Mx airspace t a x fee : $ NaN USD Mx credit card fee :…" at bounding box center [341, 209] width 610 height 57
click at [57, 241] on button "Close" at bounding box center [57, 268] width 32 height 15
